Goal: Find contact information: Find contact information

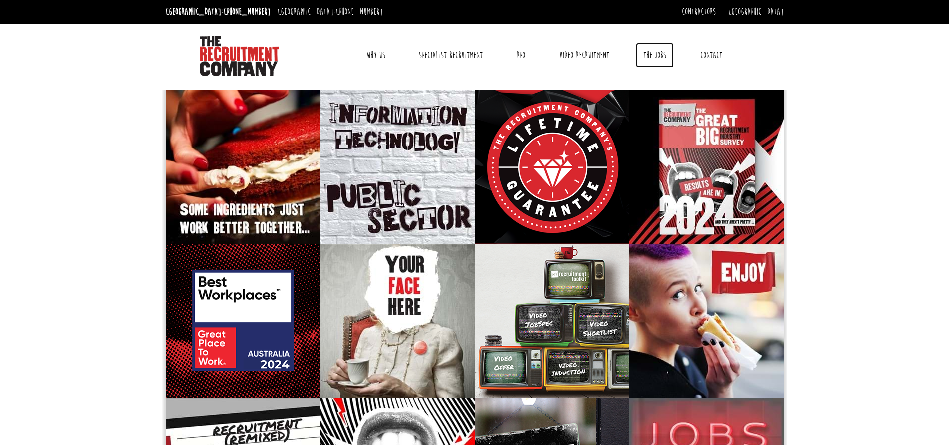
click at [656, 54] on link "The Jobs" at bounding box center [654, 55] width 38 height 25
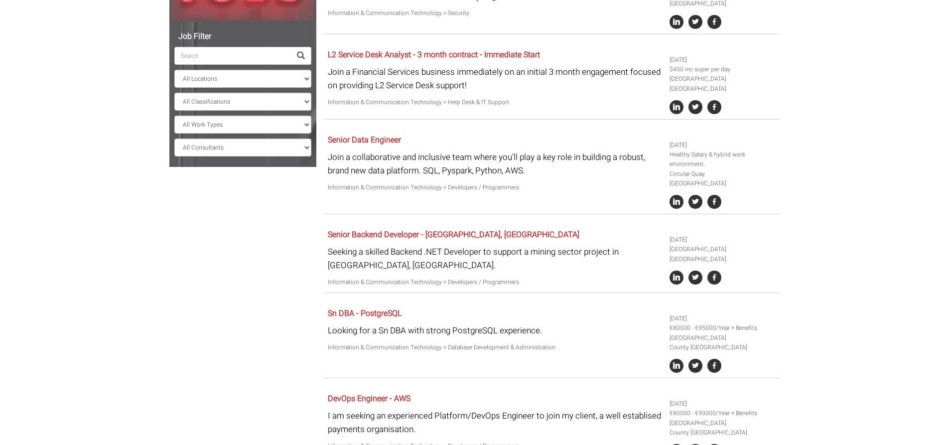
scroll to position [349, 0]
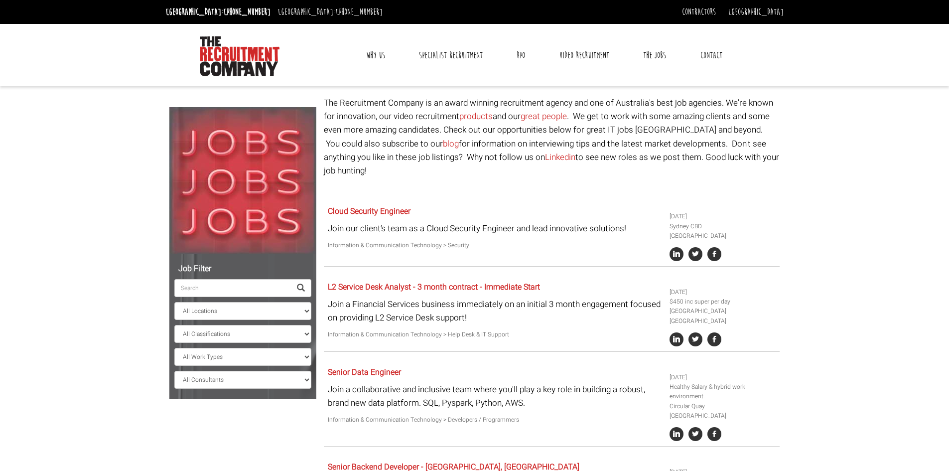
drag, startPoint x: 912, startPoint y: 230, endPoint x: 903, endPoint y: 232, distance: 9.7
click at [715, 50] on link "Contact" at bounding box center [711, 55] width 37 height 25
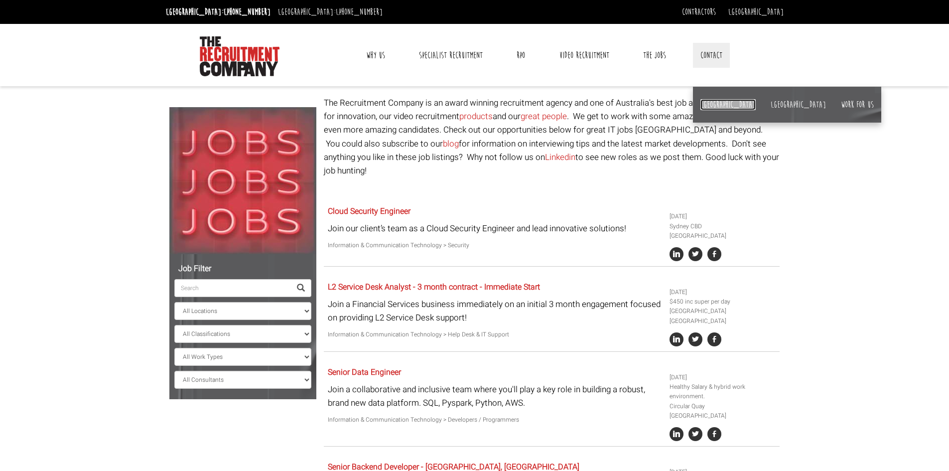
click at [708, 102] on link "[GEOGRAPHIC_DATA]" at bounding box center [727, 104] width 55 height 11
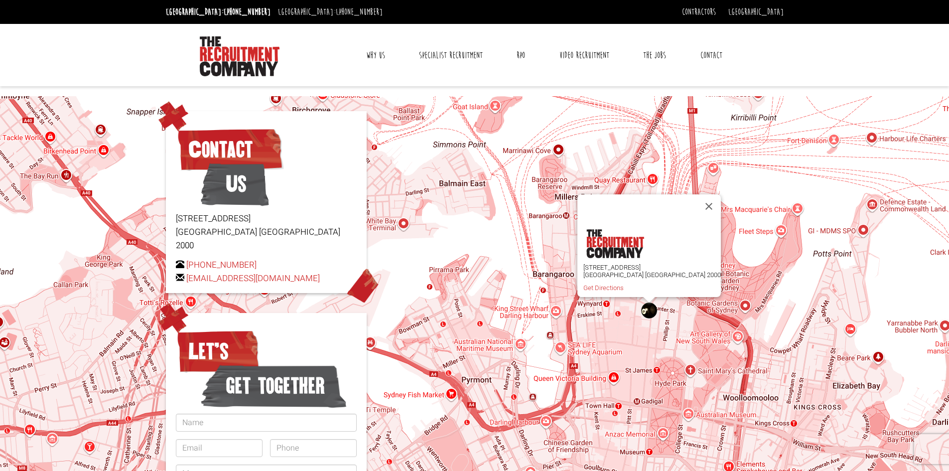
click at [377, 53] on link "Why Us" at bounding box center [376, 55] width 34 height 25
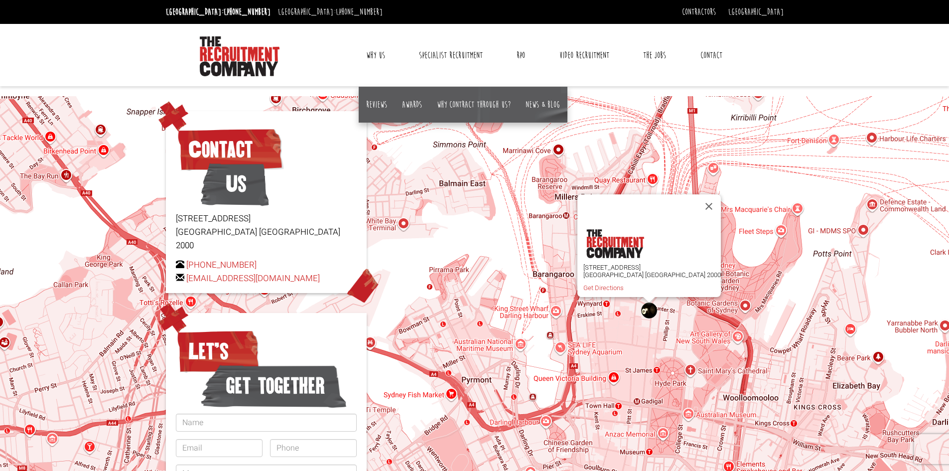
click at [377, 53] on link "Why Us" at bounding box center [376, 55] width 34 height 25
